Goal: Information Seeking & Learning: Learn about a topic

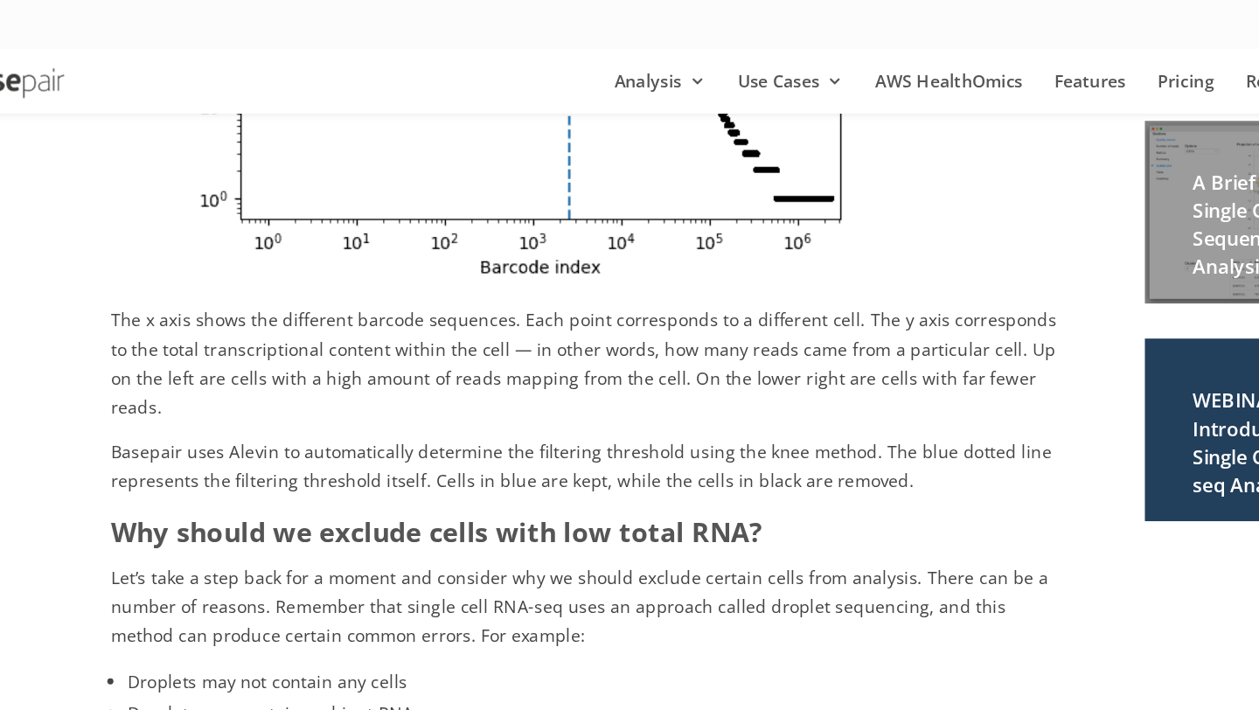
scroll to position [650, 0]
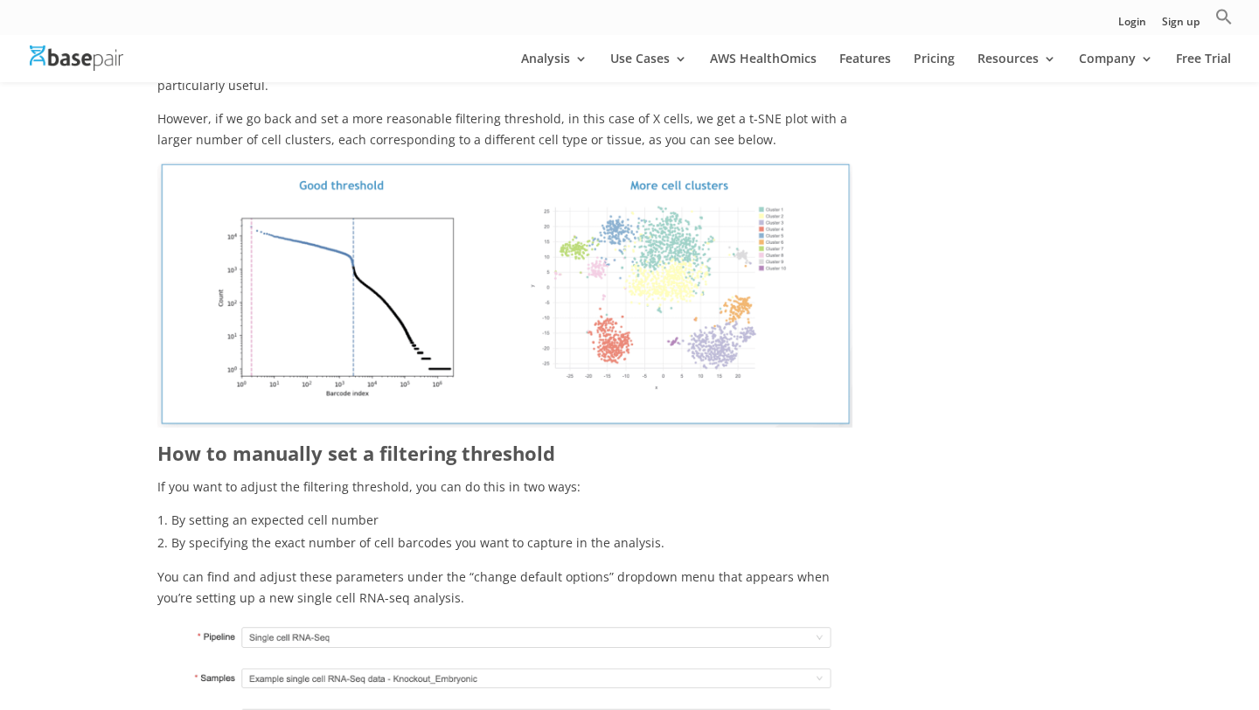
scroll to position [1401, 0]
